Goal: Navigation & Orientation: Go to known website

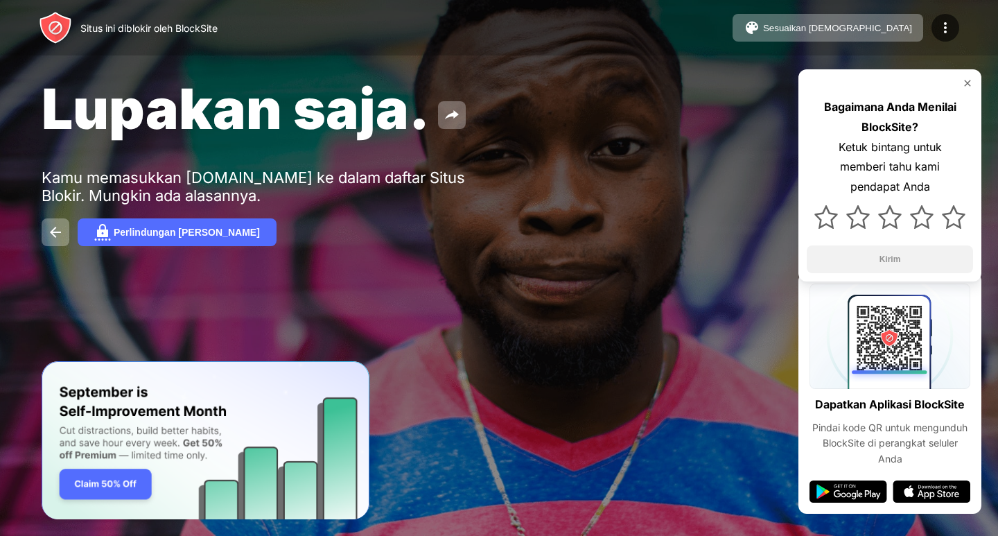
click at [964, 76] on div "Bagaimana Anda Menilai BlockSite? Ketuk bintang untuk memberi tahu kami pendapa…" at bounding box center [889, 175] width 183 height 212
